Goal: Task Accomplishment & Management: Manage account settings

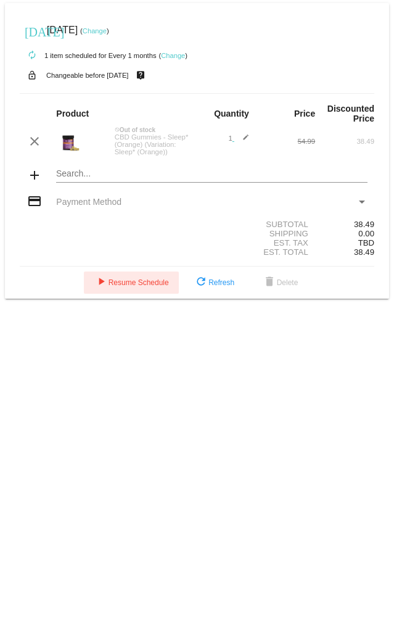
click at [149, 92] on span "play_arrow Resume Schedule" at bounding box center [131, 282] width 75 height 9
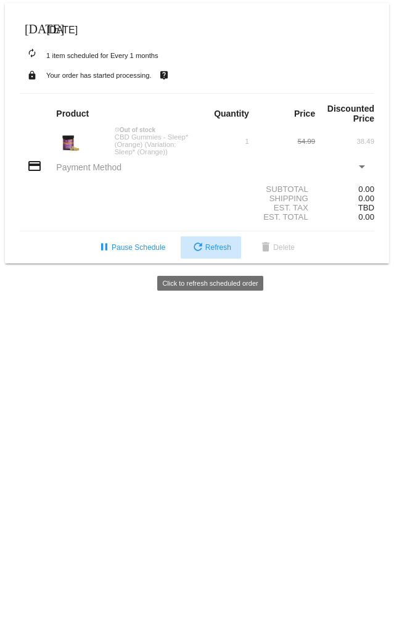
click at [217, 92] on span "refresh Refresh" at bounding box center [211, 247] width 41 height 9
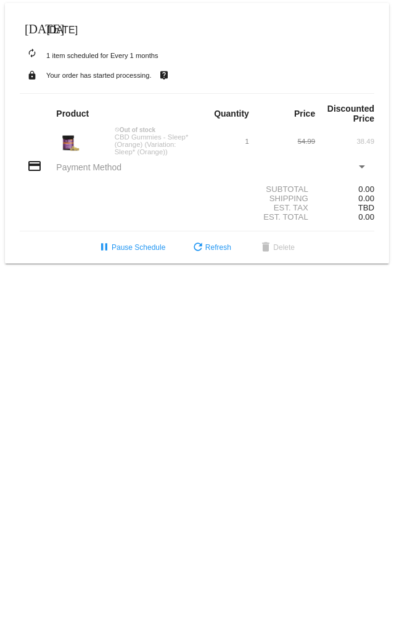
click at [33, 54] on mat-icon "autorenew" at bounding box center [32, 53] width 15 height 15
click at [30, 53] on mat-icon "autorenew" at bounding box center [32, 53] width 15 height 15
click at [30, 52] on mat-icon "autorenew" at bounding box center [32, 53] width 15 height 15
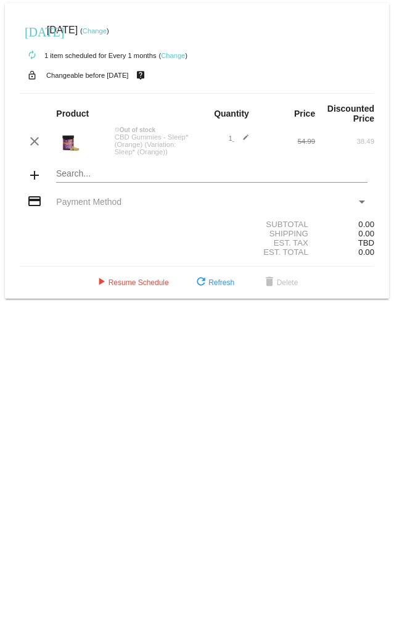
click at [173, 56] on link "Change" at bounding box center [173, 55] width 24 height 7
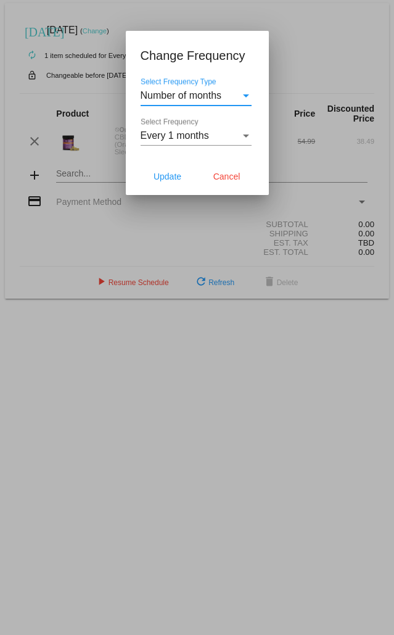
click at [244, 92] on div "Select Frequency Type" at bounding box center [246, 95] width 6 height 3
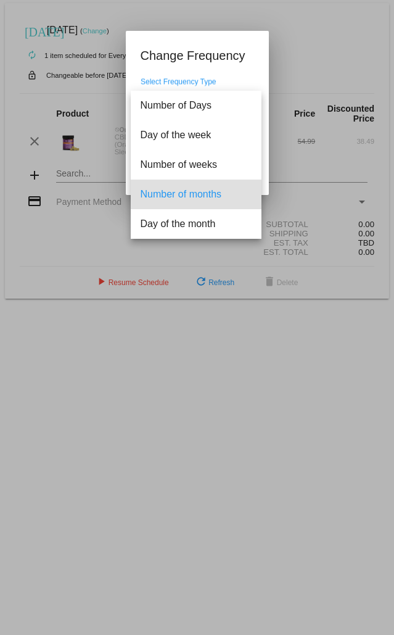
click at [334, 35] on div at bounding box center [197, 317] width 394 height 635
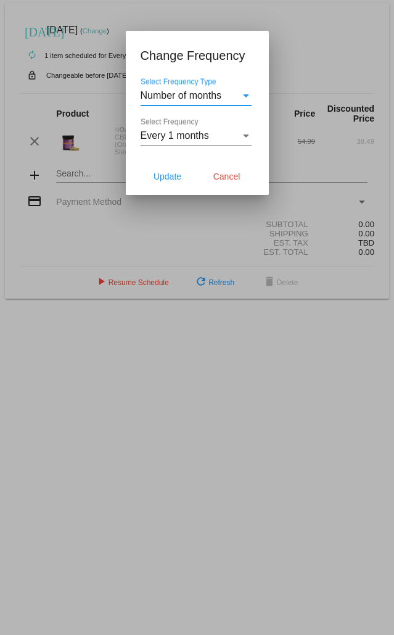
click at [233, 92] on div "Number of months" at bounding box center [191, 95] width 100 height 11
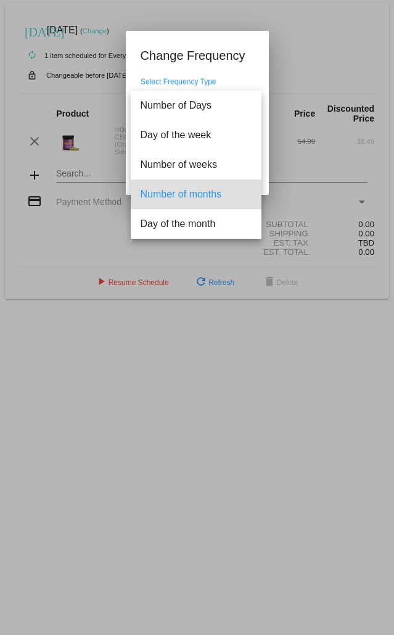
click at [343, 35] on div at bounding box center [197, 317] width 394 height 635
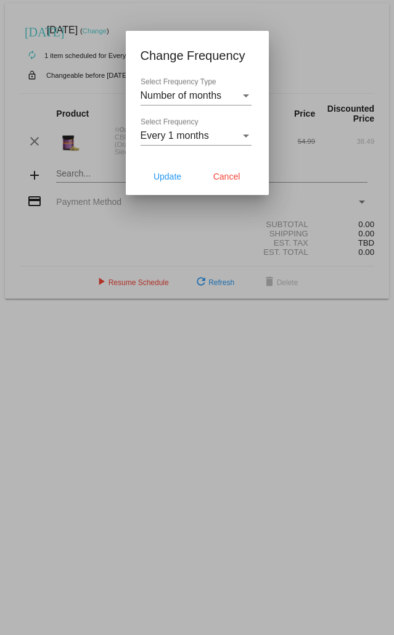
click at [246, 92] on div "Select Frequency" at bounding box center [246, 135] width 6 height 3
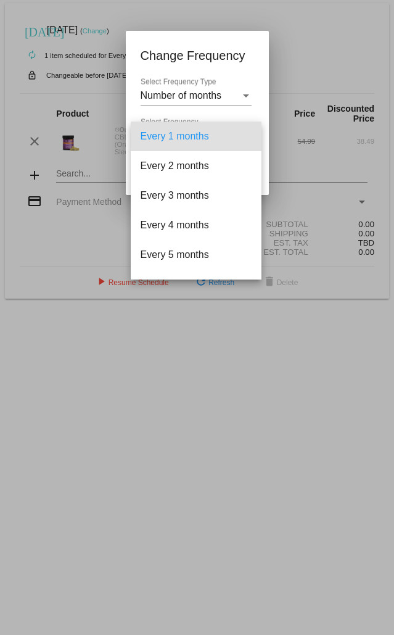
click at [338, 39] on div at bounding box center [197, 317] width 394 height 635
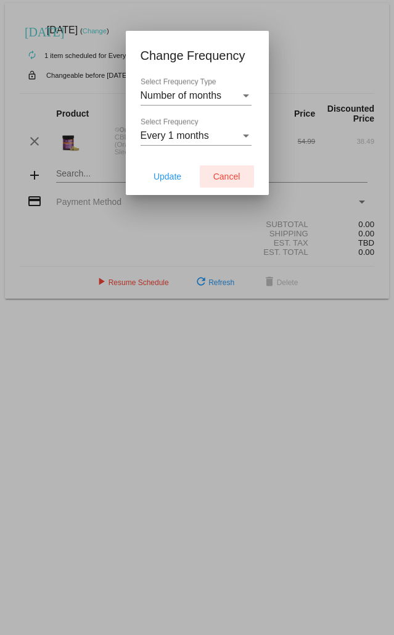
click at [233, 92] on span "Cancel" at bounding box center [226, 177] width 27 height 10
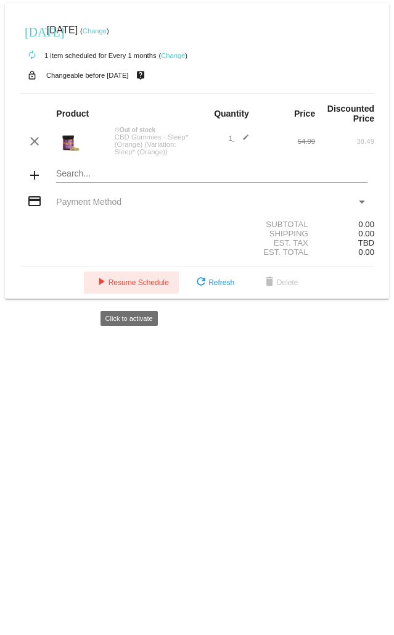
click at [126, 92] on span "play_arrow Resume Schedule" at bounding box center [131, 282] width 75 height 9
